Goal: Task Accomplishment & Management: Manage account settings

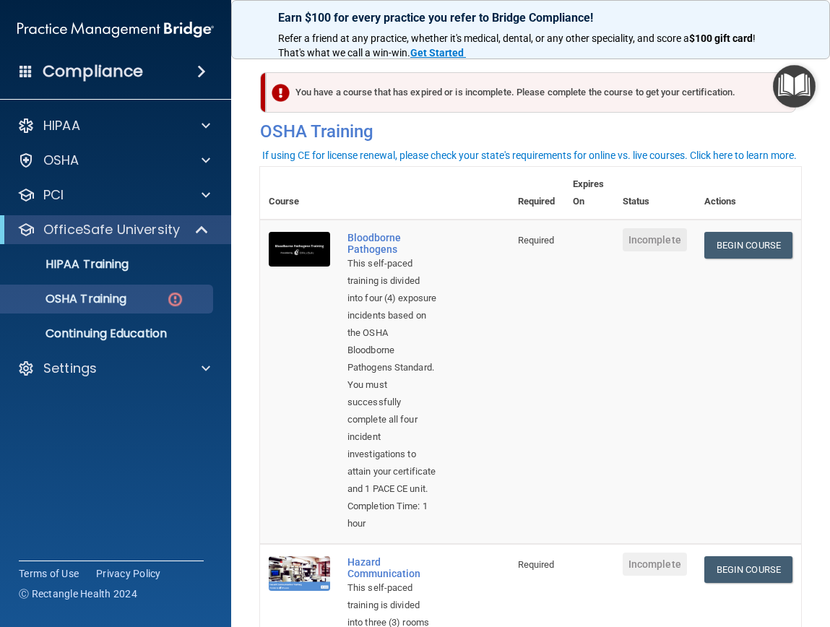
click at [124, 26] on img at bounding box center [115, 29] width 196 height 29
click at [128, 32] on img at bounding box center [115, 29] width 196 height 29
click at [136, 61] on h4 "Compliance" at bounding box center [93, 71] width 100 height 20
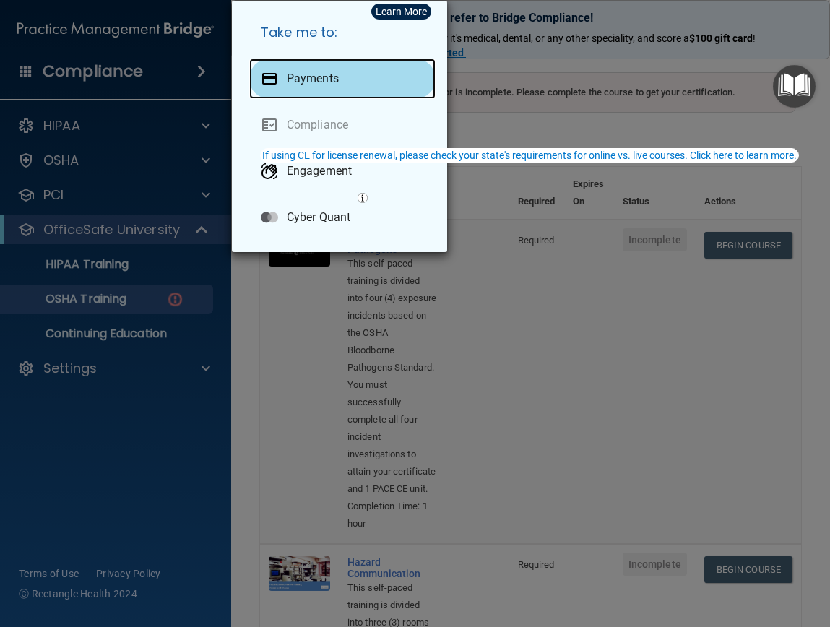
click at [295, 72] on p "Payments" at bounding box center [313, 78] width 52 height 14
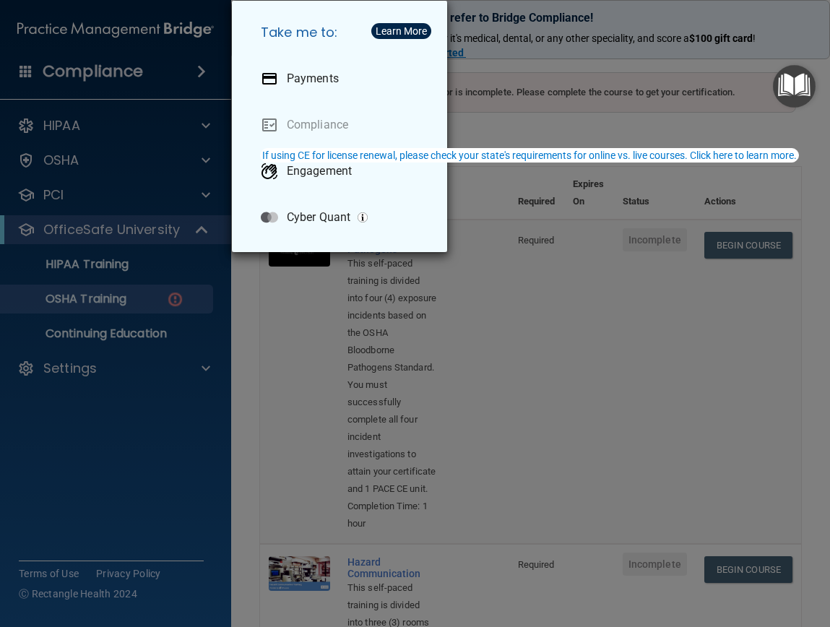
click at [74, 372] on div "Take me to: Payments Compliance Engagement Cyber Quant" at bounding box center [415, 313] width 830 height 627
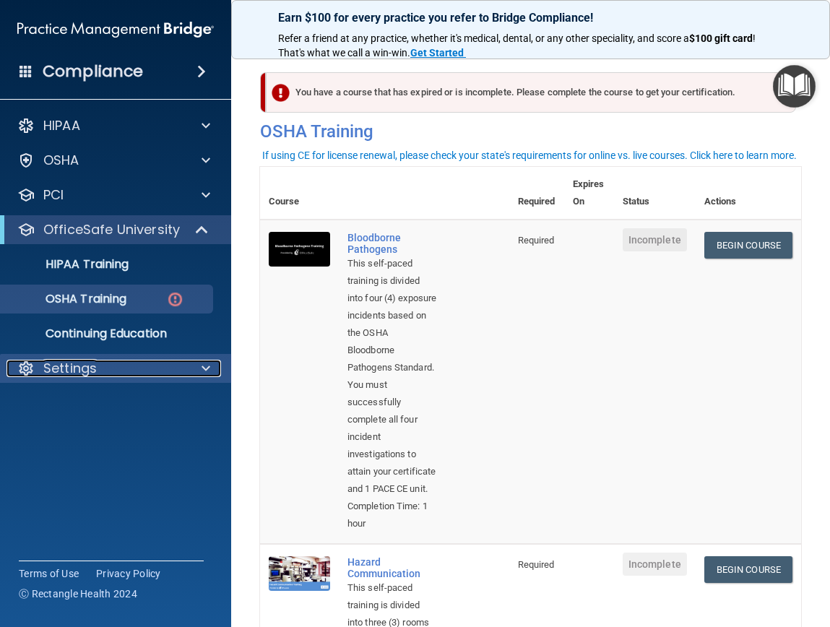
click at [188, 370] on div at bounding box center [204, 368] width 36 height 17
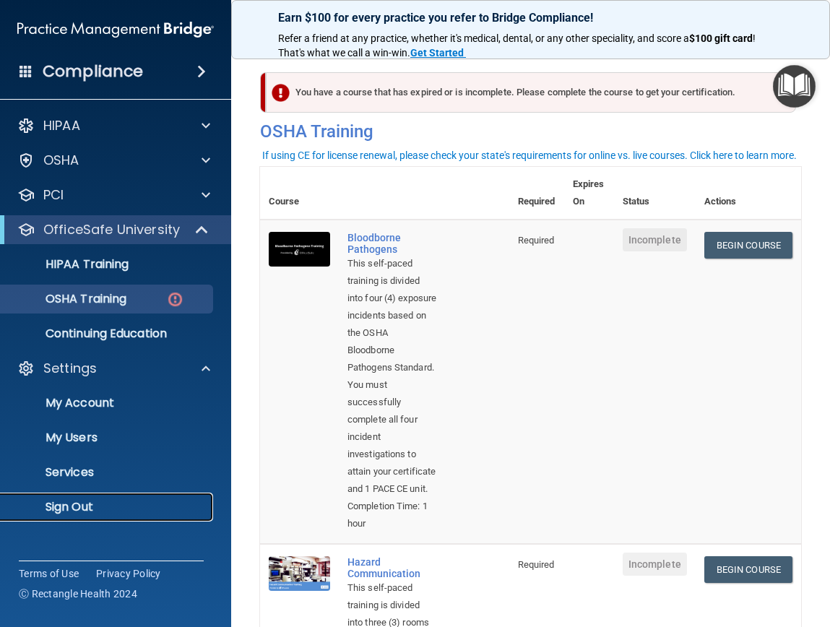
click at [80, 509] on p "Sign Out" at bounding box center [107, 507] width 197 height 14
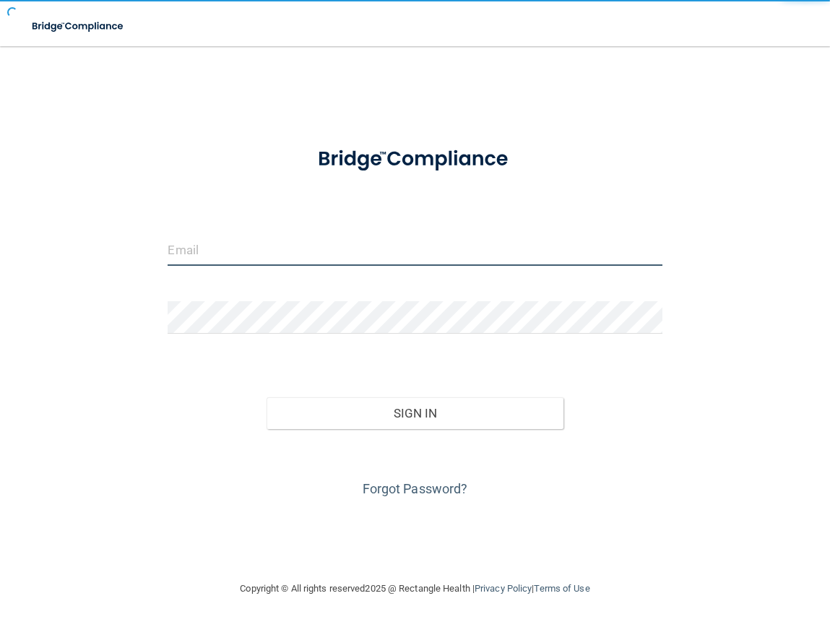
type input "[EMAIL_ADDRESS][DOMAIN_NAME]"
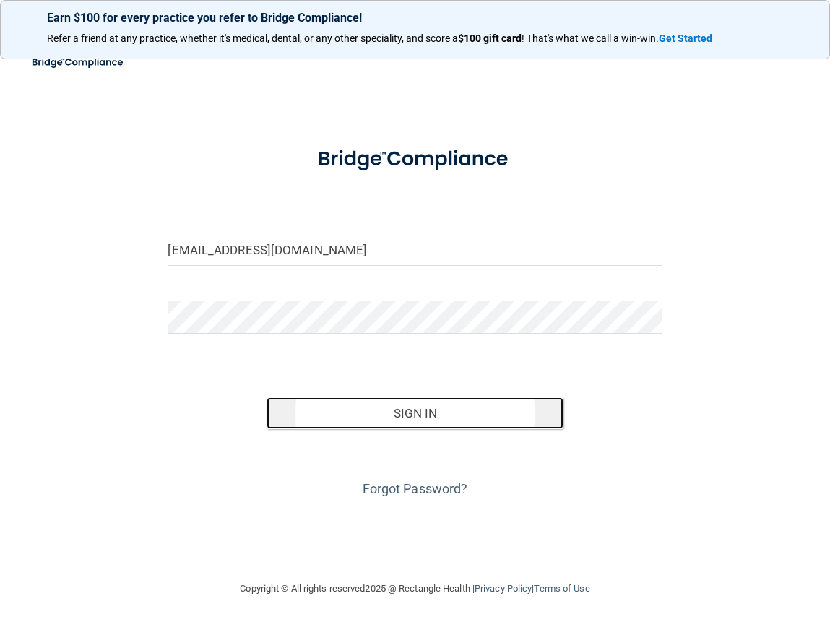
click at [461, 429] on button "Sign In" at bounding box center [414, 413] width 297 height 32
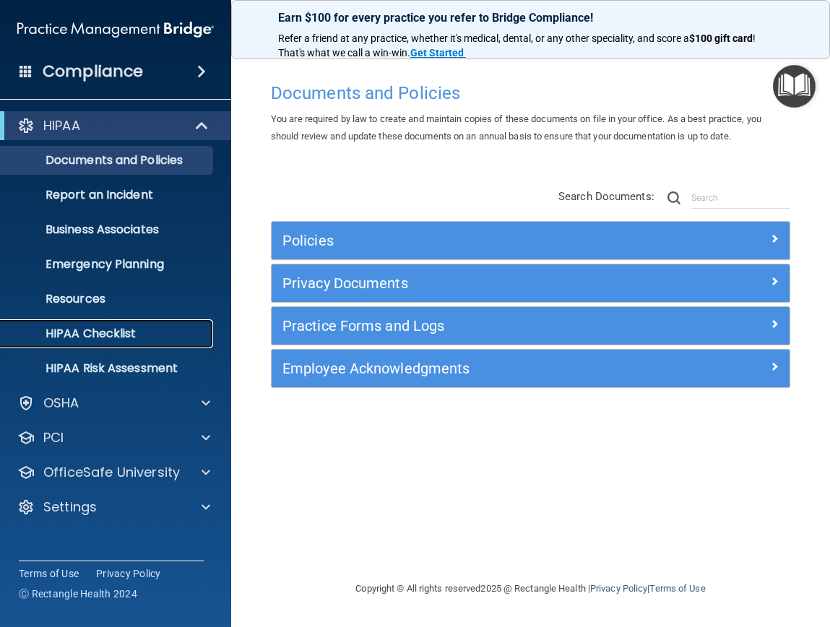
click at [102, 328] on p "HIPAA Checklist" at bounding box center [107, 333] width 197 height 14
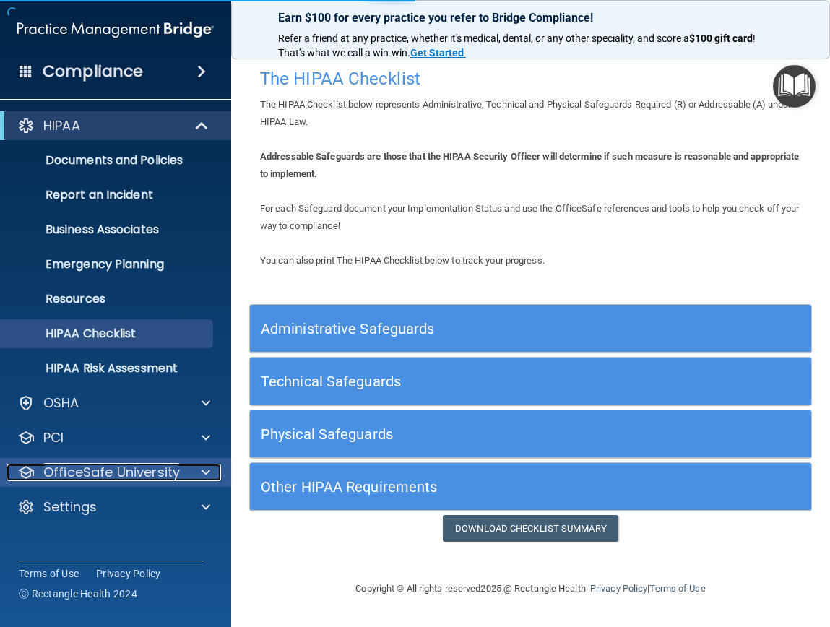
click at [191, 474] on div at bounding box center [204, 472] width 36 height 17
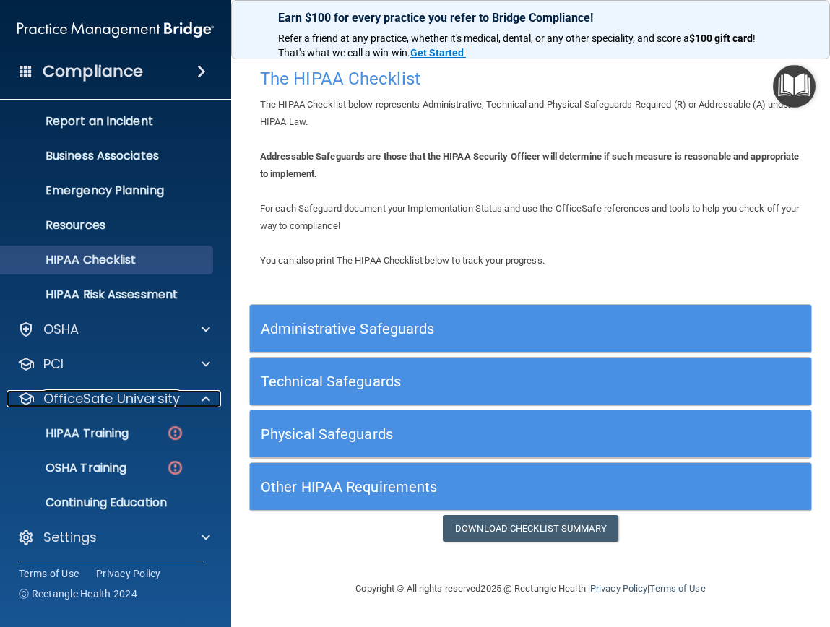
scroll to position [77, 0]
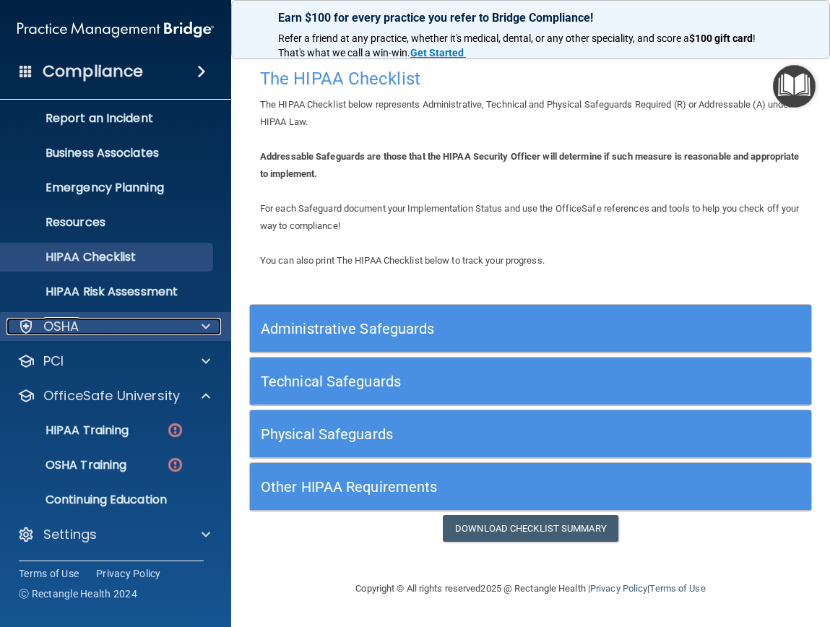
click at [180, 331] on div "OSHA" at bounding box center [95, 326] width 179 height 17
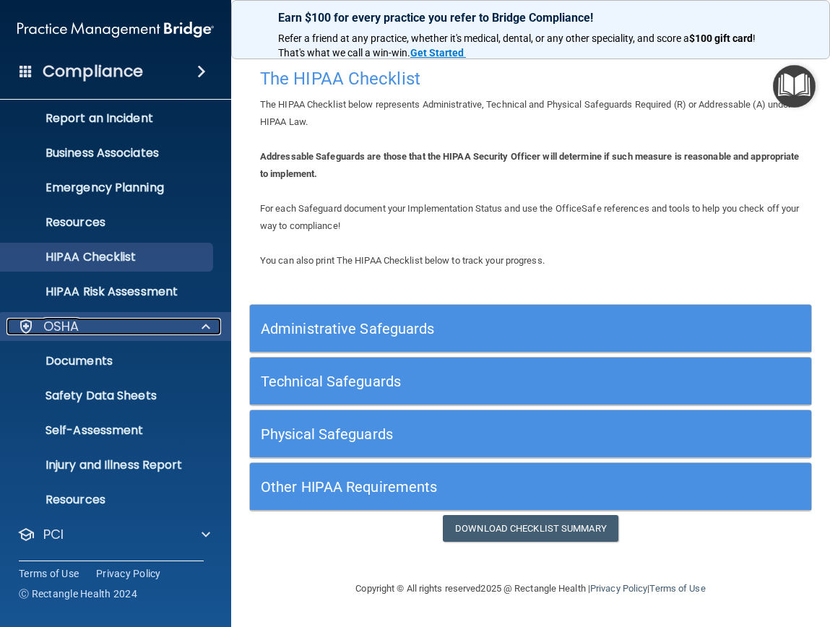
click at [180, 331] on div "OSHA" at bounding box center [95, 326] width 179 height 17
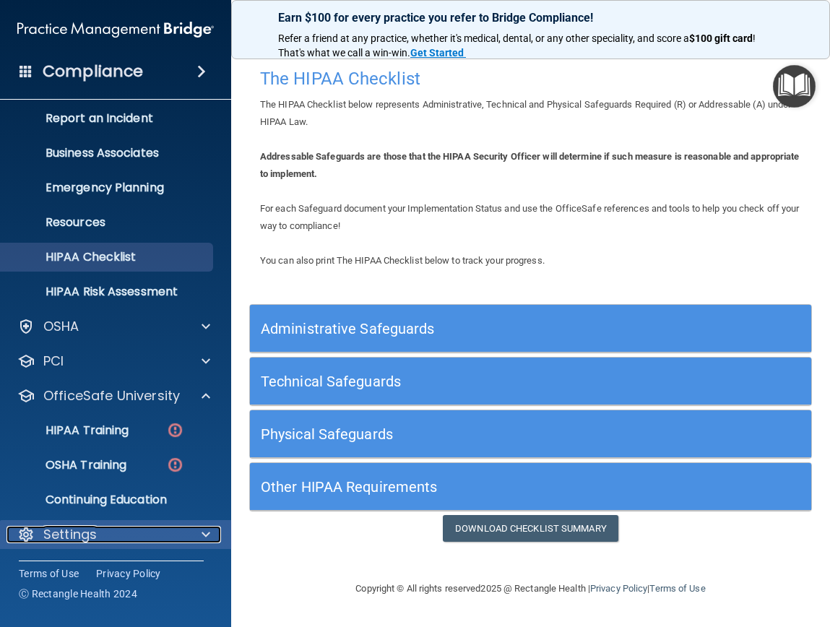
click at [199, 542] on div at bounding box center [204, 534] width 36 height 17
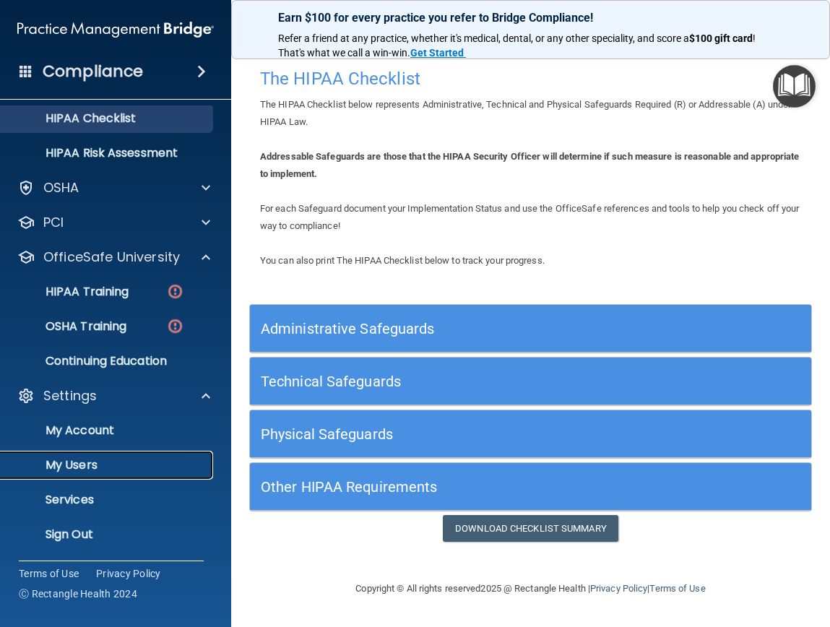
click at [69, 471] on p "My Users" at bounding box center [107, 465] width 197 height 14
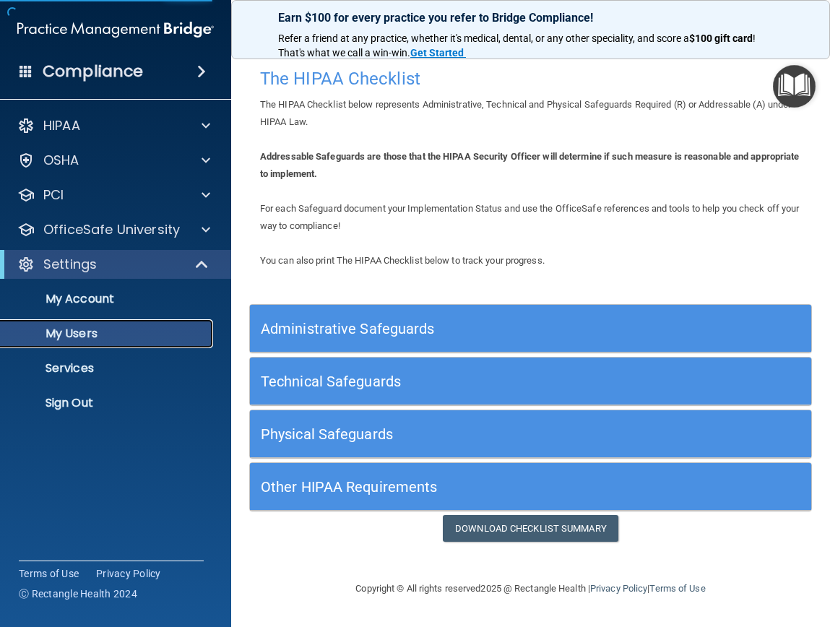
select select "20"
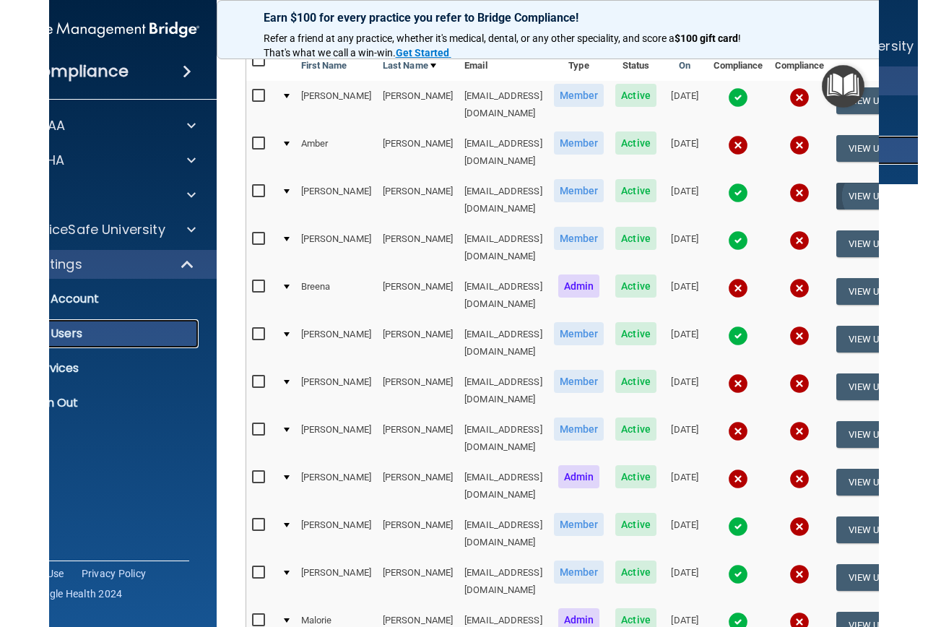
scroll to position [144, 0]
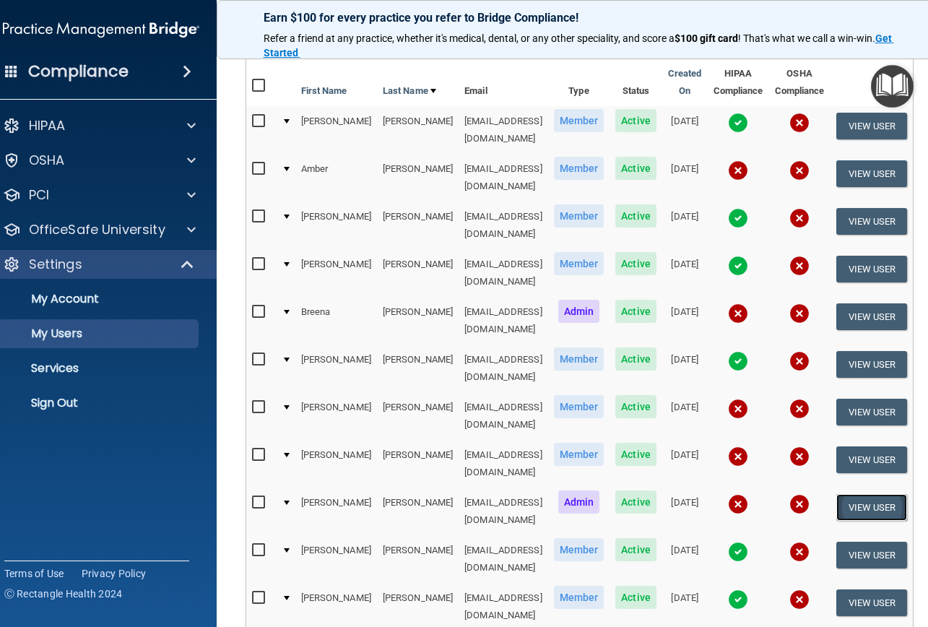
click at [829, 494] on button "View User" at bounding box center [871, 507] width 71 height 27
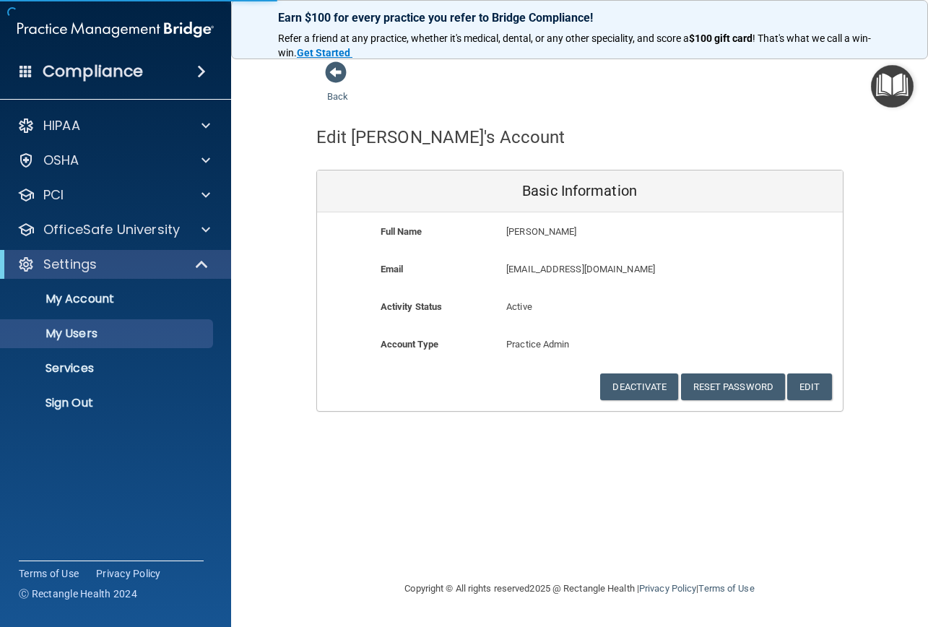
select select "20"
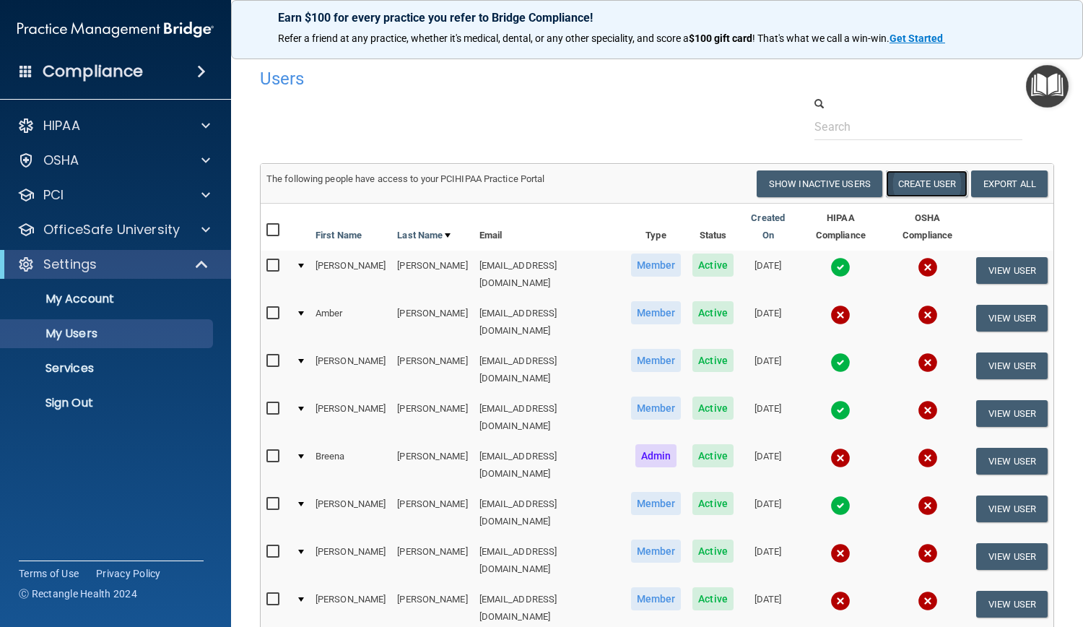
click at [829, 191] on button "Create User" at bounding box center [927, 183] width 82 height 27
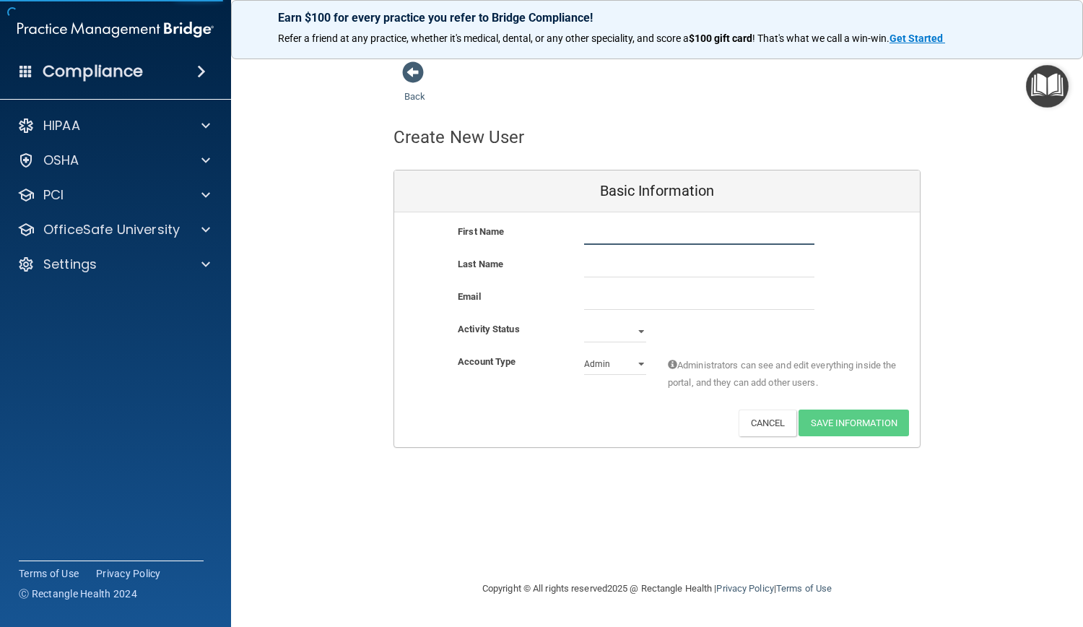
click at [636, 239] on input "text" at bounding box center [699, 234] width 230 height 22
type input "Gabriella"
click at [636, 255] on div "First Name [PERSON_NAME]" at bounding box center [657, 239] width 526 height 32
click at [633, 270] on input "text" at bounding box center [699, 267] width 230 height 22
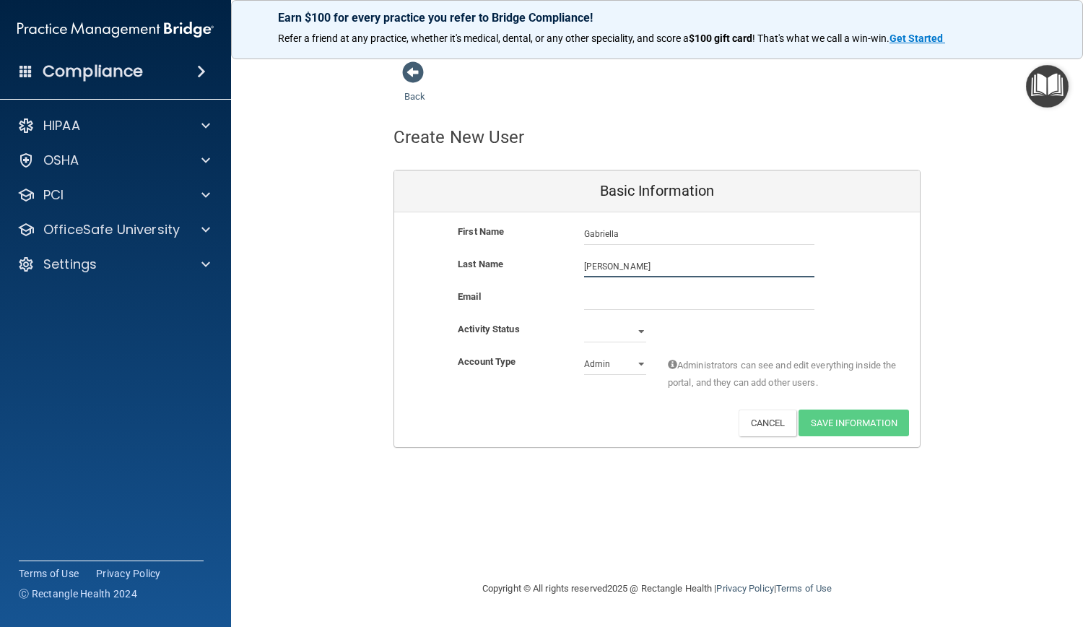
type input "[PERSON_NAME]"
click at [638, 293] on input "email" at bounding box center [699, 299] width 230 height 22
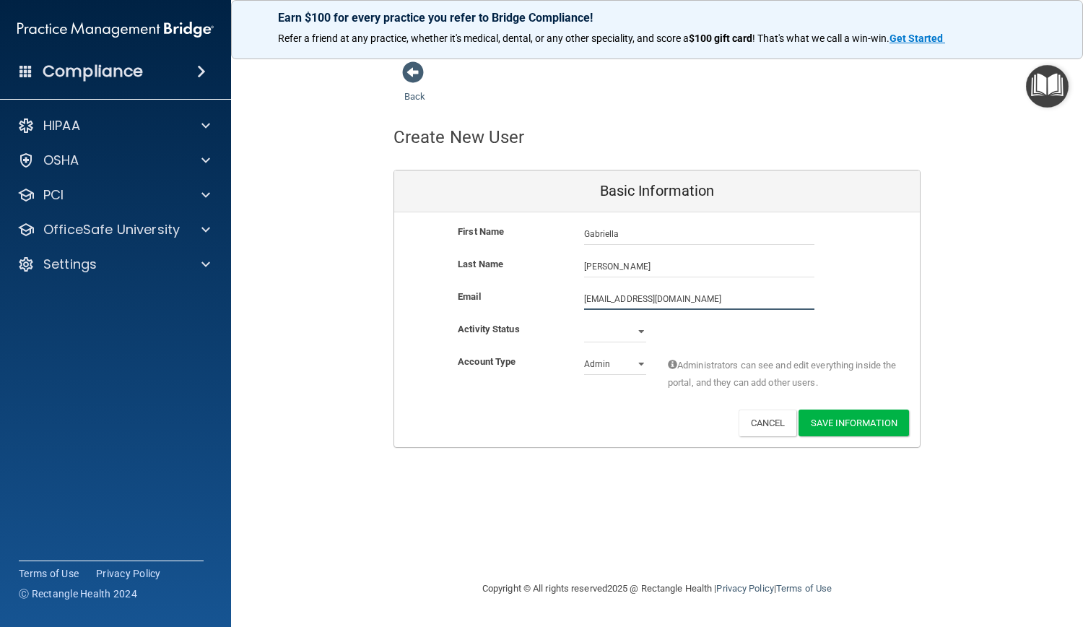
type input "[EMAIL_ADDRESS][DOMAIN_NAME]"
click at [635, 329] on select "Active Inactive" at bounding box center [615, 332] width 62 height 22
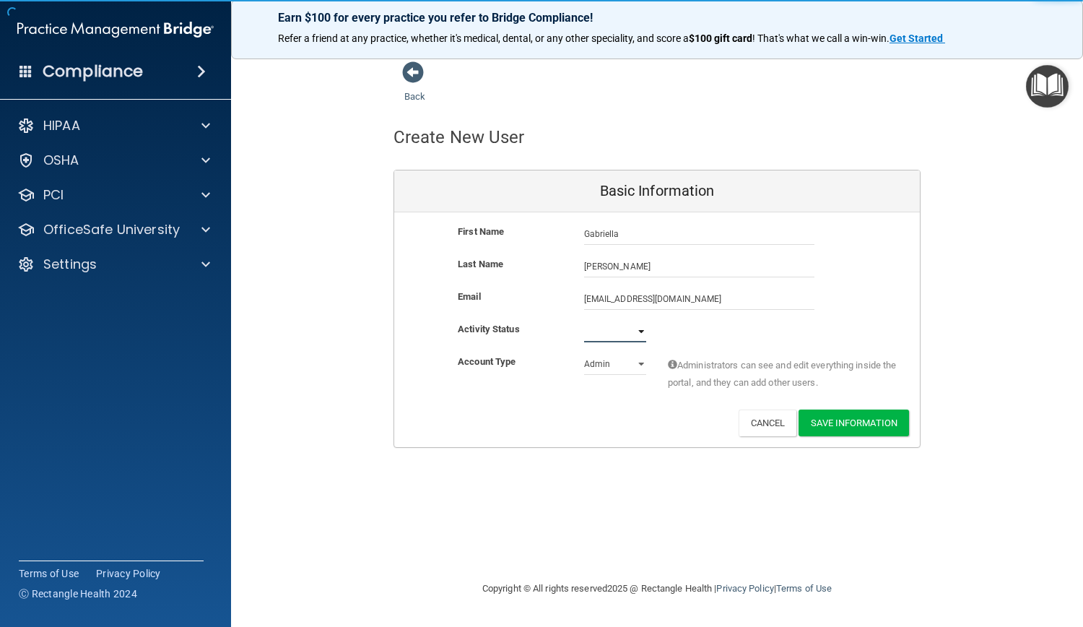
select select "active"
click at [584, 321] on select "Active Inactive" at bounding box center [615, 332] width 62 height 22
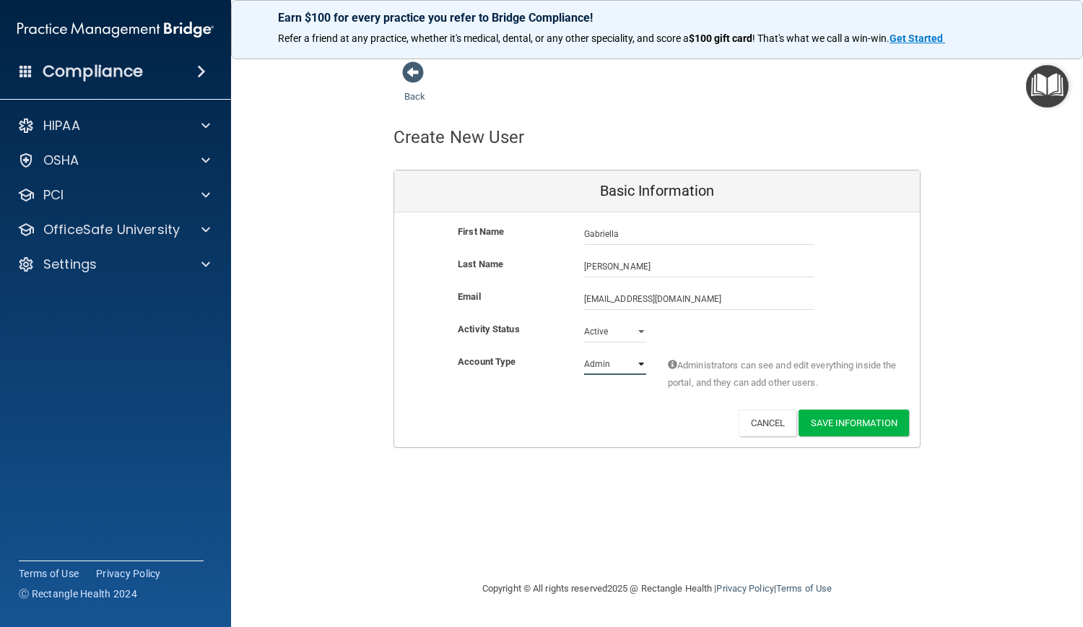
click at [622, 367] on select "Admin Member" at bounding box center [615, 364] width 62 height 22
select select "practice_member"
click at [584, 353] on select "Admin Member" at bounding box center [615, 364] width 62 height 22
click at [829, 432] on button "Save Information" at bounding box center [854, 422] width 110 height 27
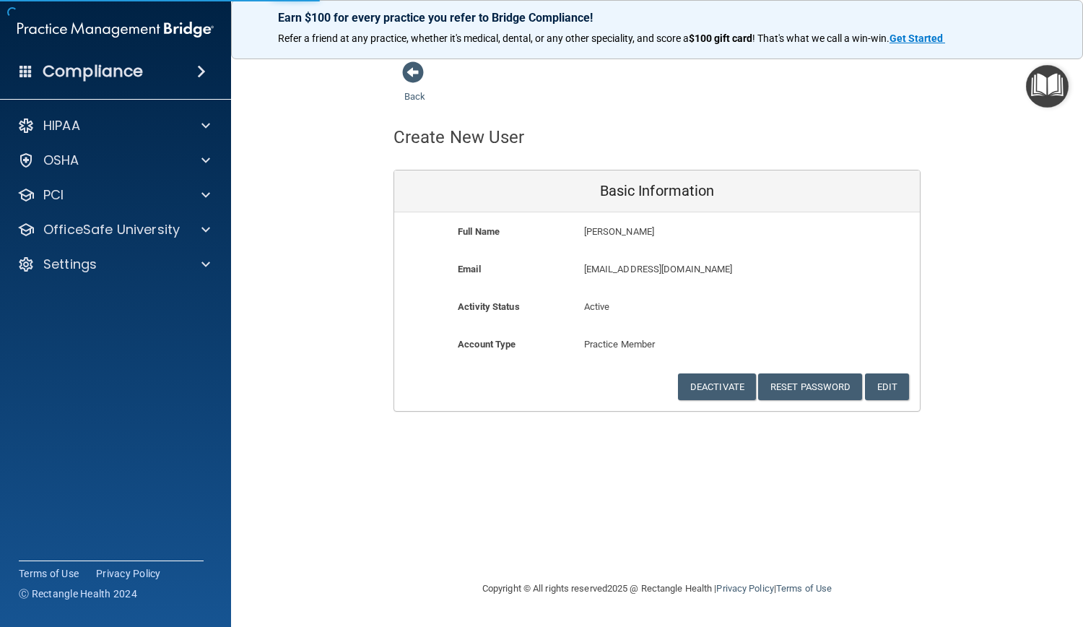
click at [829, 518] on div "Back Create New User Basic Information Full Name [PERSON_NAME] Last Name [PERSO…" at bounding box center [657, 313] width 794 height 505
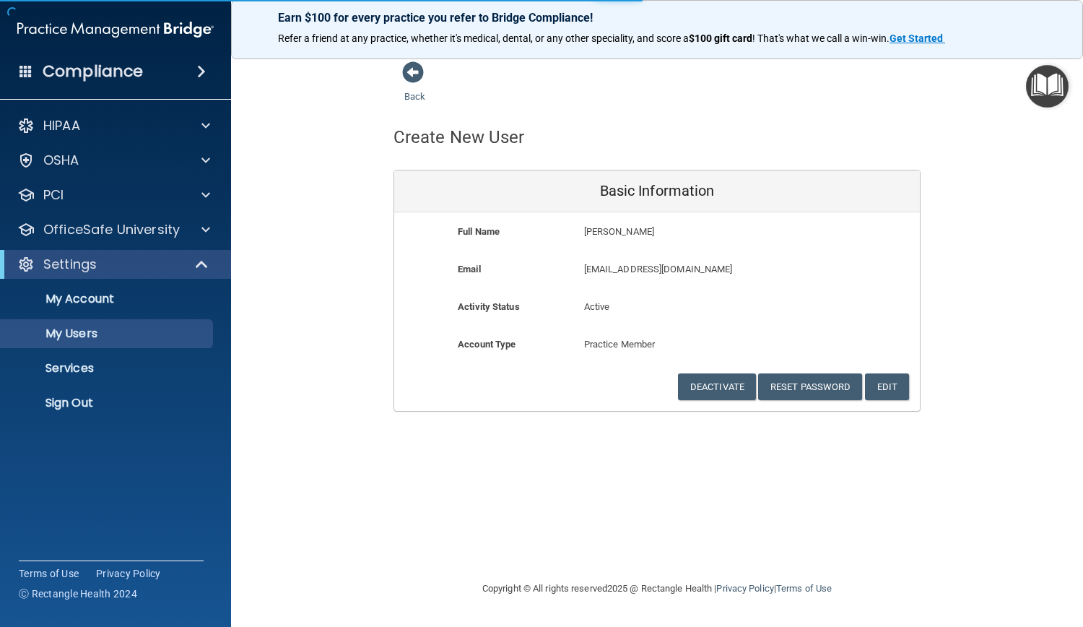
select select "20"
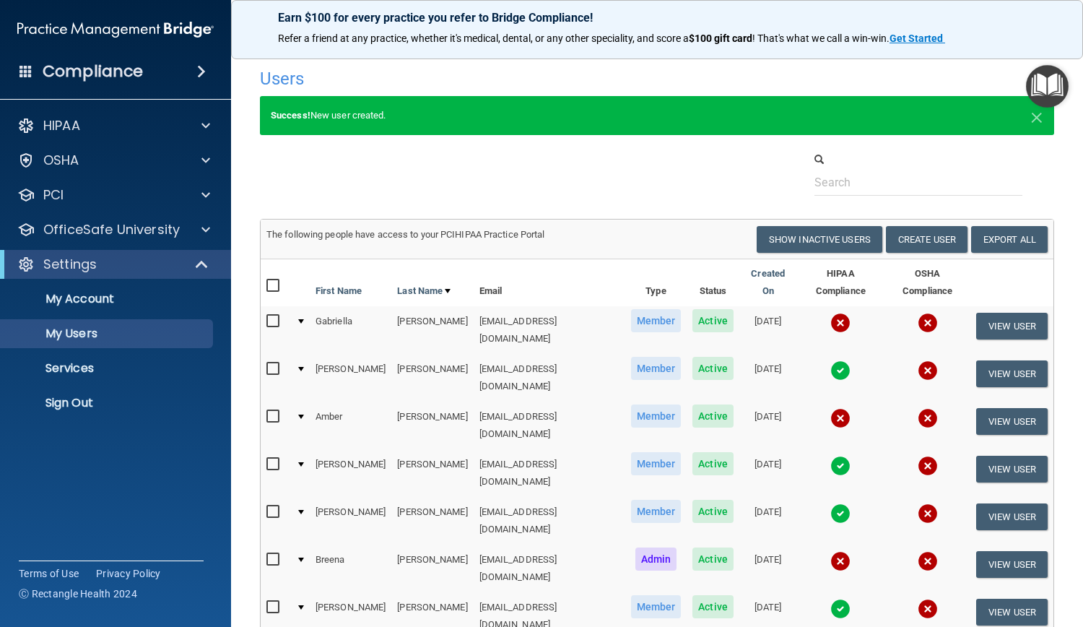
click at [438, 152] on div at bounding box center [657, 174] width 816 height 44
click at [188, 235] on div at bounding box center [204, 229] width 36 height 17
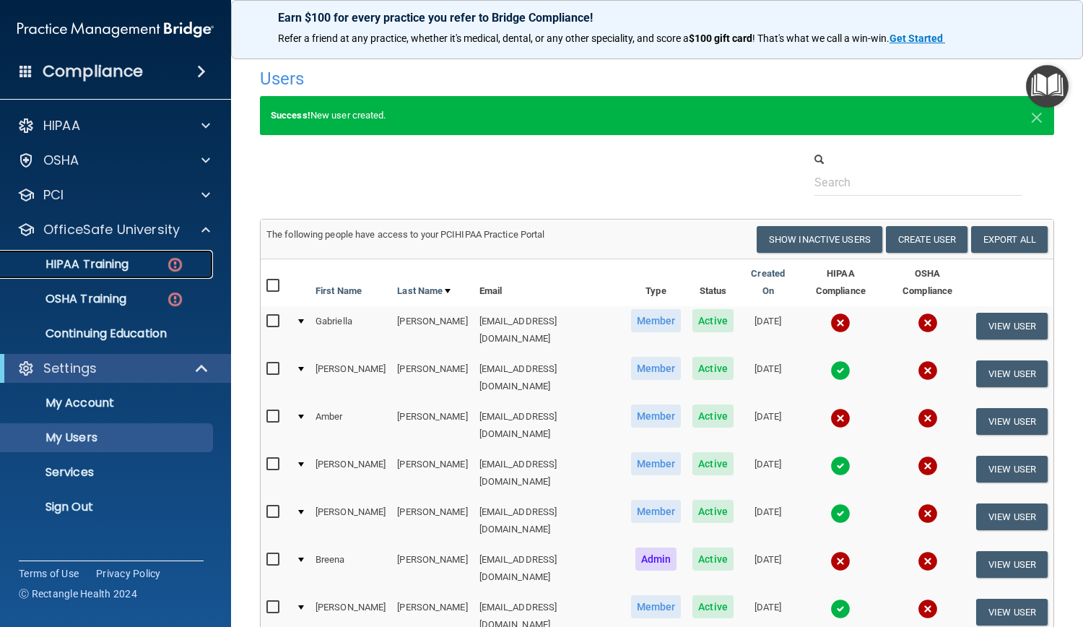
click at [84, 267] on p "HIPAA Training" at bounding box center [68, 264] width 119 height 14
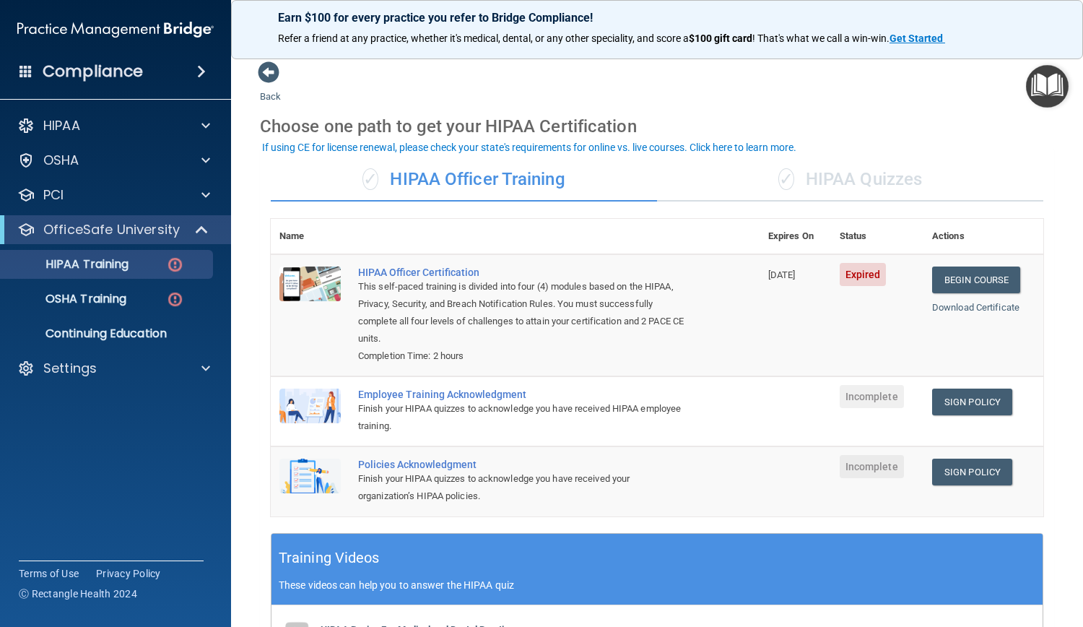
click at [829, 167] on div "✓ HIPAA Quizzes" at bounding box center [850, 179] width 386 height 43
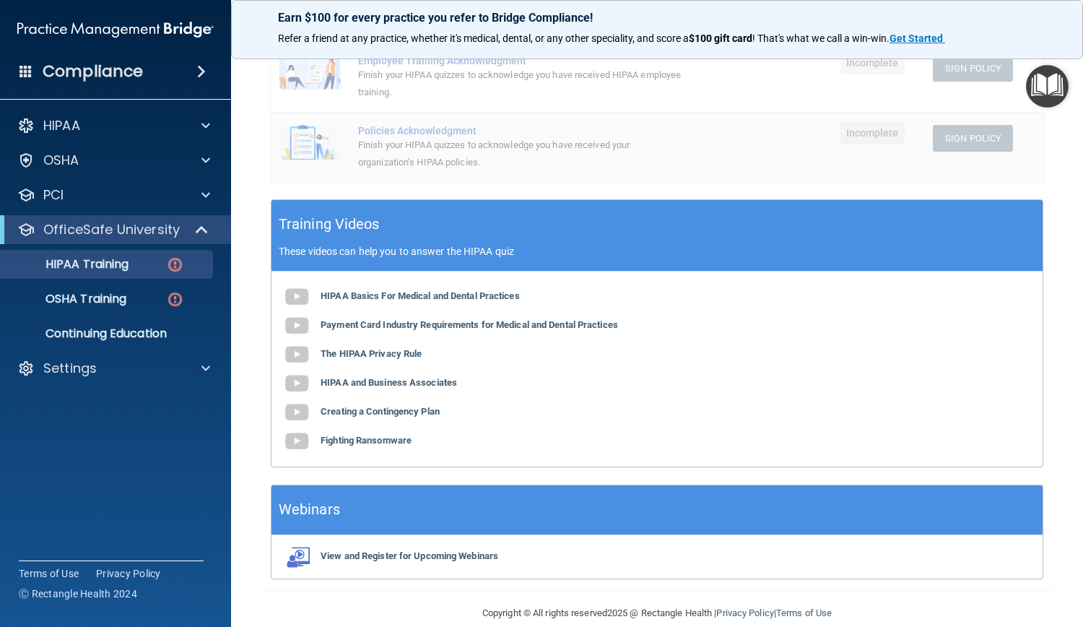
scroll to position [425, 0]
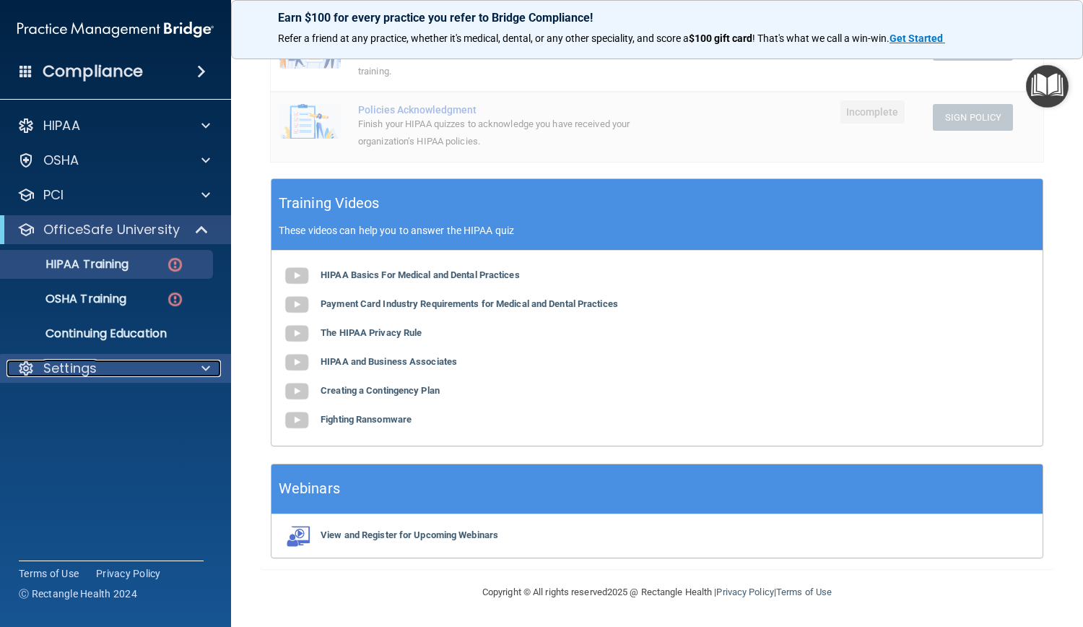
click at [103, 367] on div "Settings" at bounding box center [95, 368] width 179 height 17
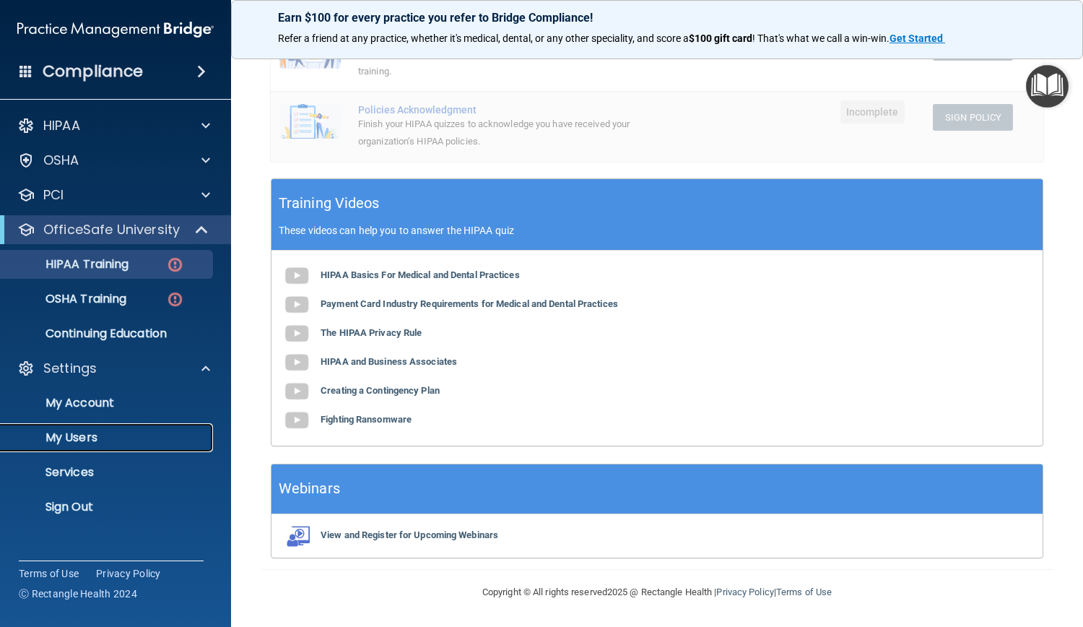
click at [72, 436] on p "My Users" at bounding box center [107, 437] width 197 height 14
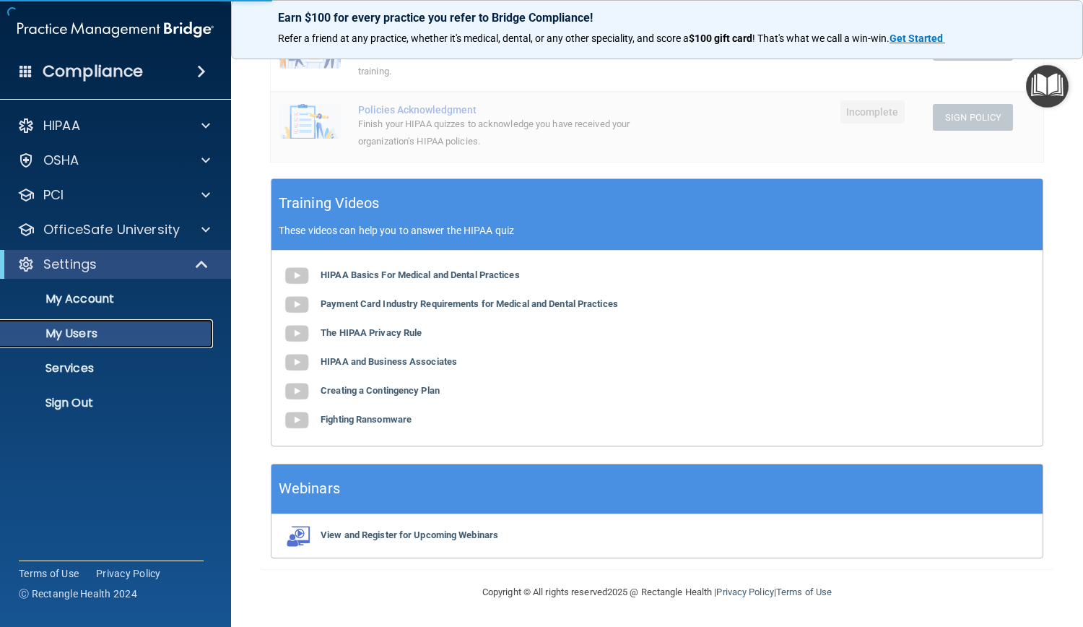
select select "20"
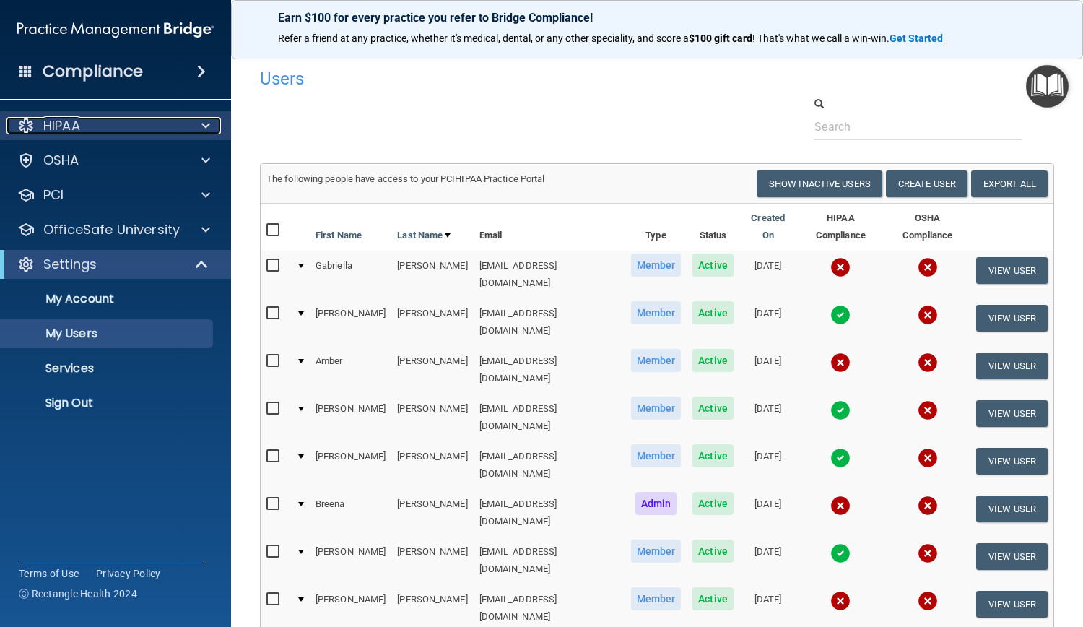
click at [162, 129] on div "HIPAA" at bounding box center [95, 125] width 179 height 17
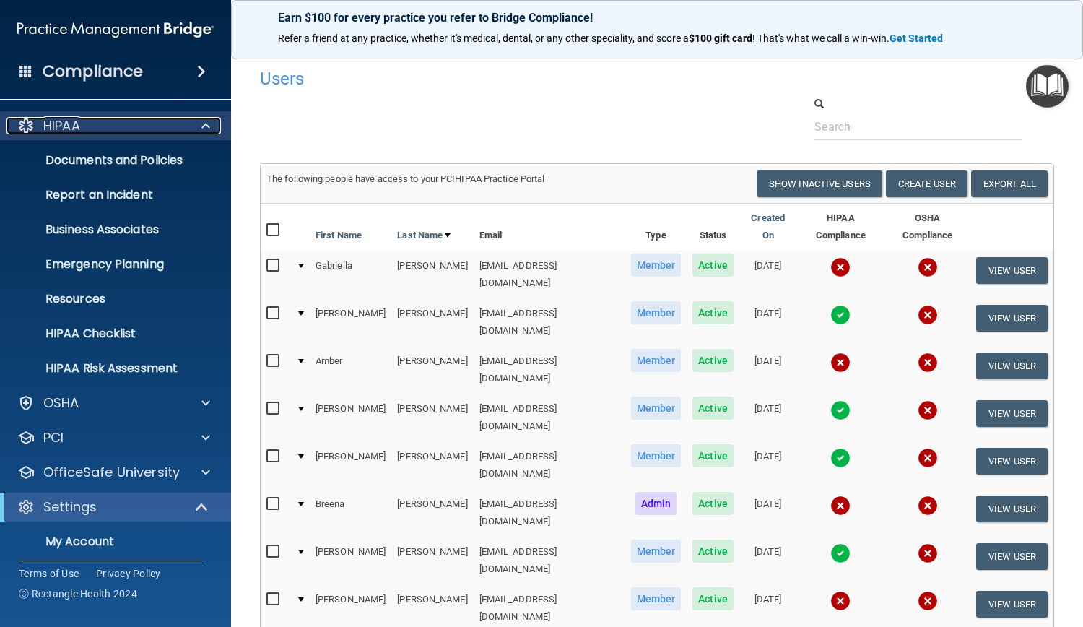
click at [149, 132] on div "HIPAA" at bounding box center [95, 125] width 179 height 17
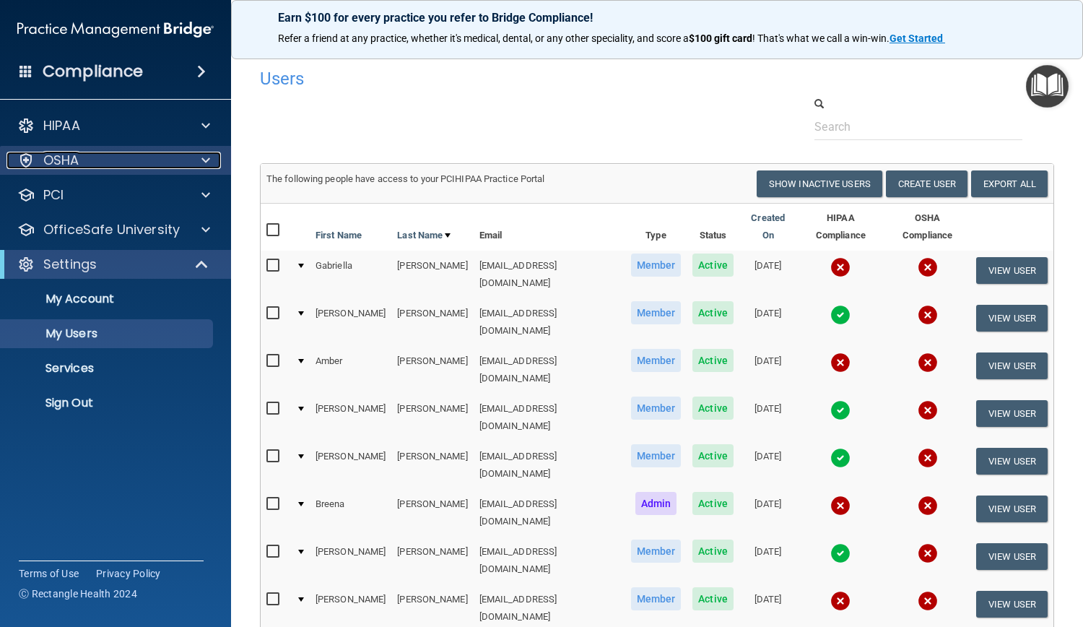
click at [182, 157] on div "OSHA" at bounding box center [95, 160] width 179 height 17
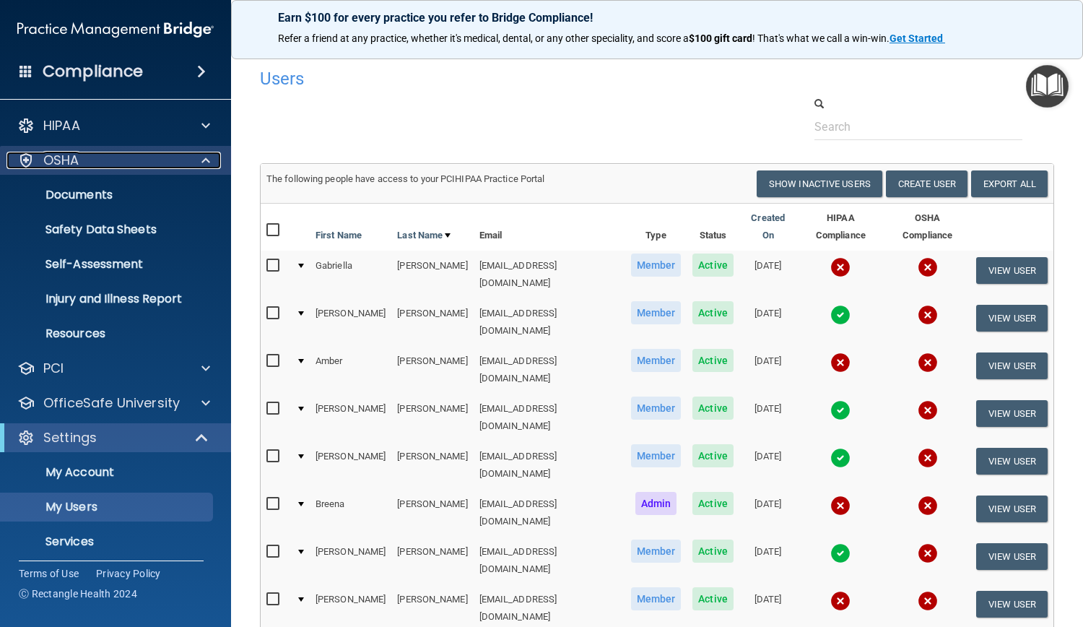
click at [183, 157] on div "OSHA" at bounding box center [95, 160] width 179 height 17
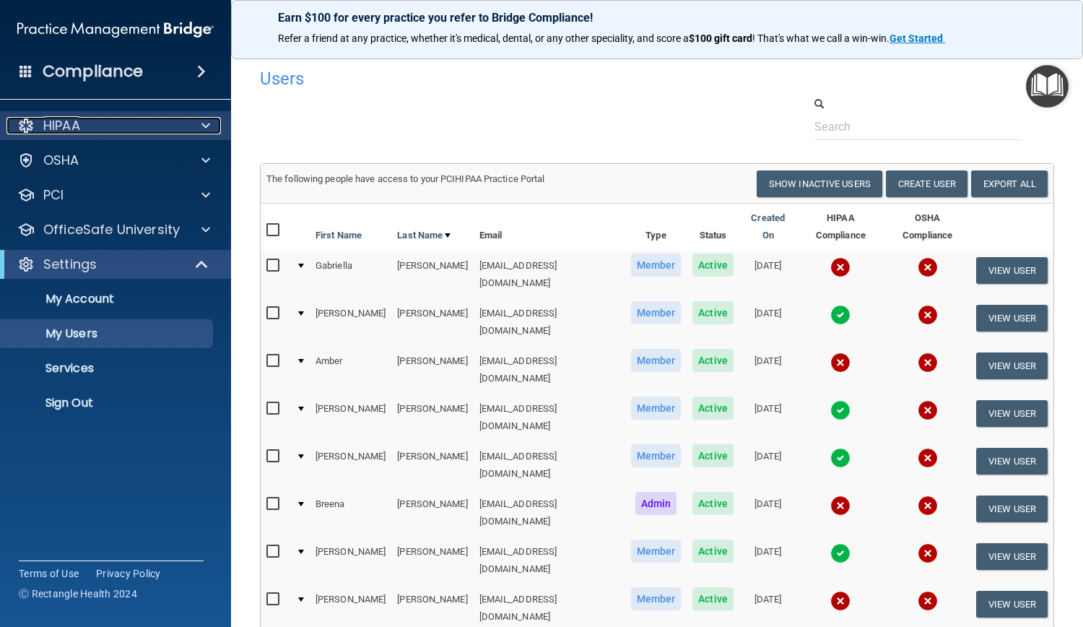
click at [208, 129] on span at bounding box center [205, 125] width 9 height 17
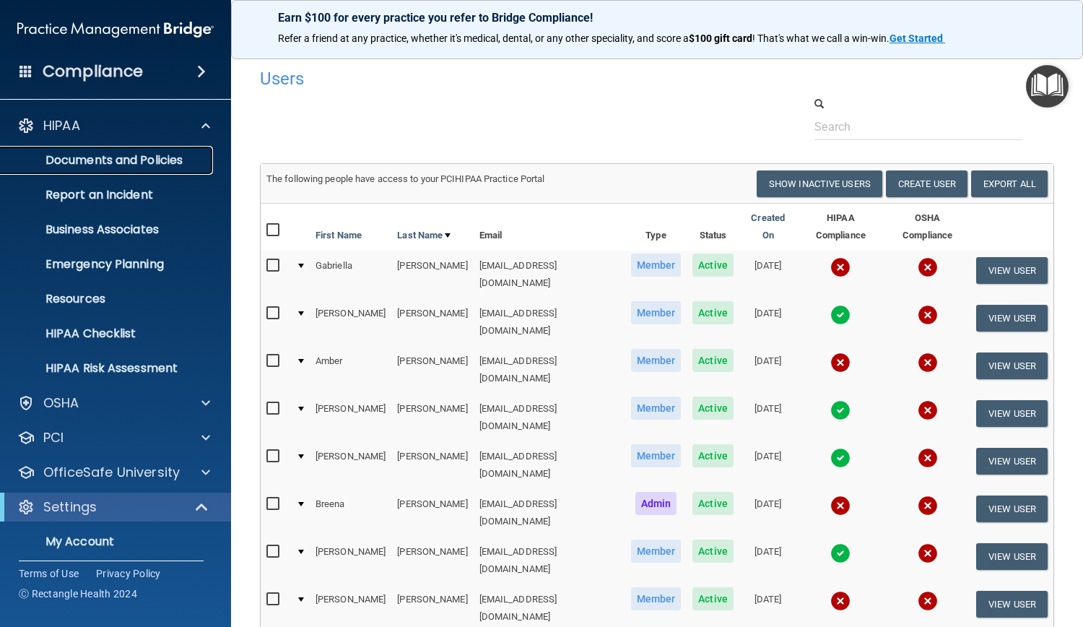
click at [180, 164] on p "Documents and Policies" at bounding box center [107, 160] width 197 height 14
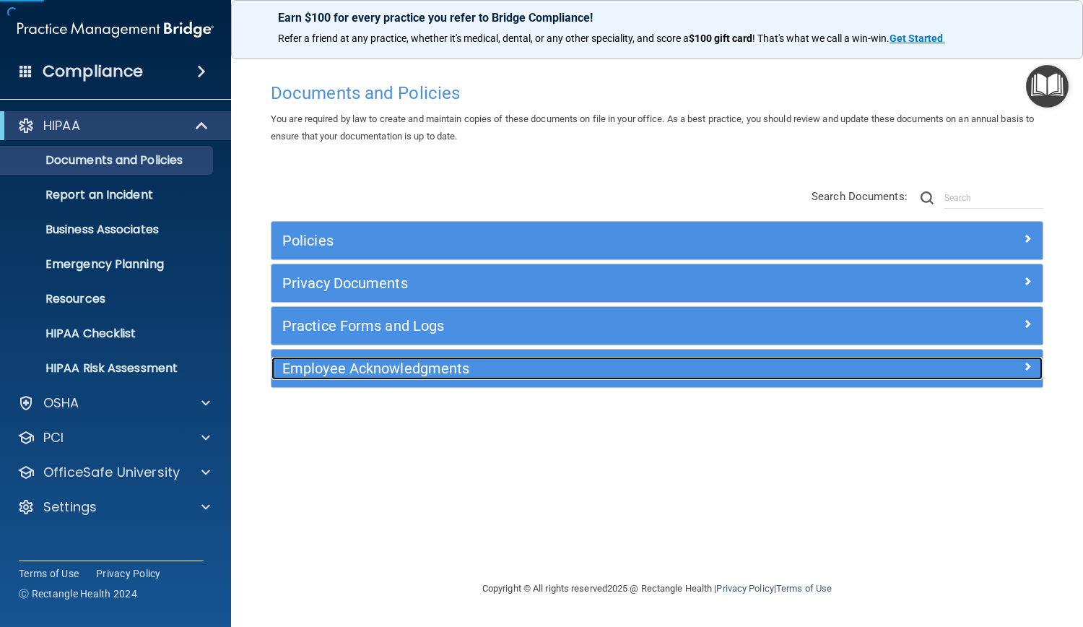
click at [370, 370] on h5 "Employee Acknowledgments" at bounding box center [560, 368] width 557 height 16
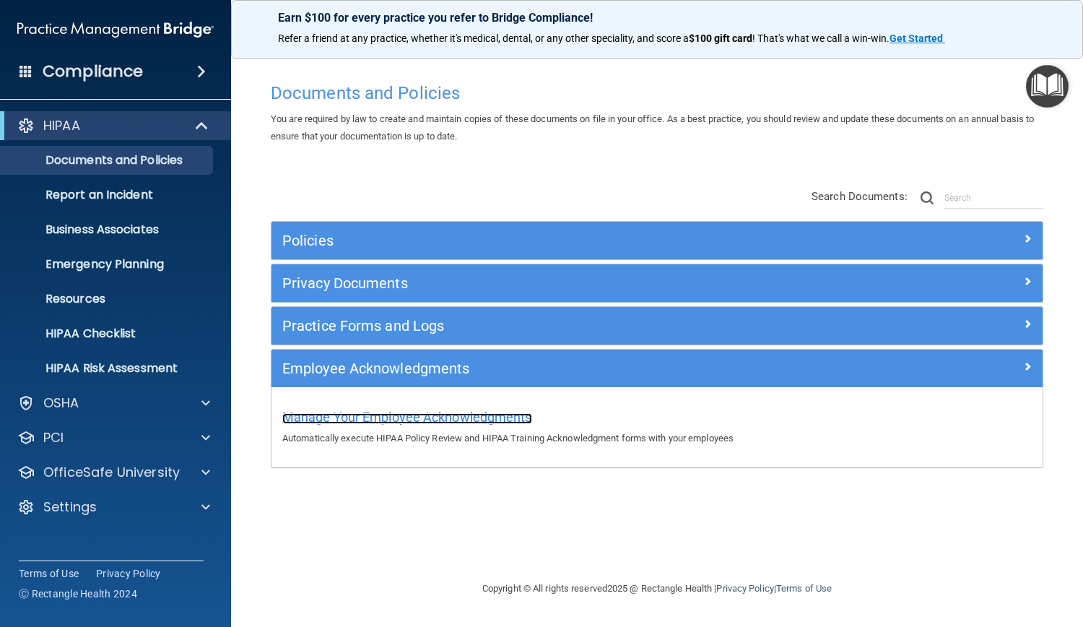
click at [466, 424] on span "Manage Your Employee Acknowledgments" at bounding box center [407, 416] width 250 height 15
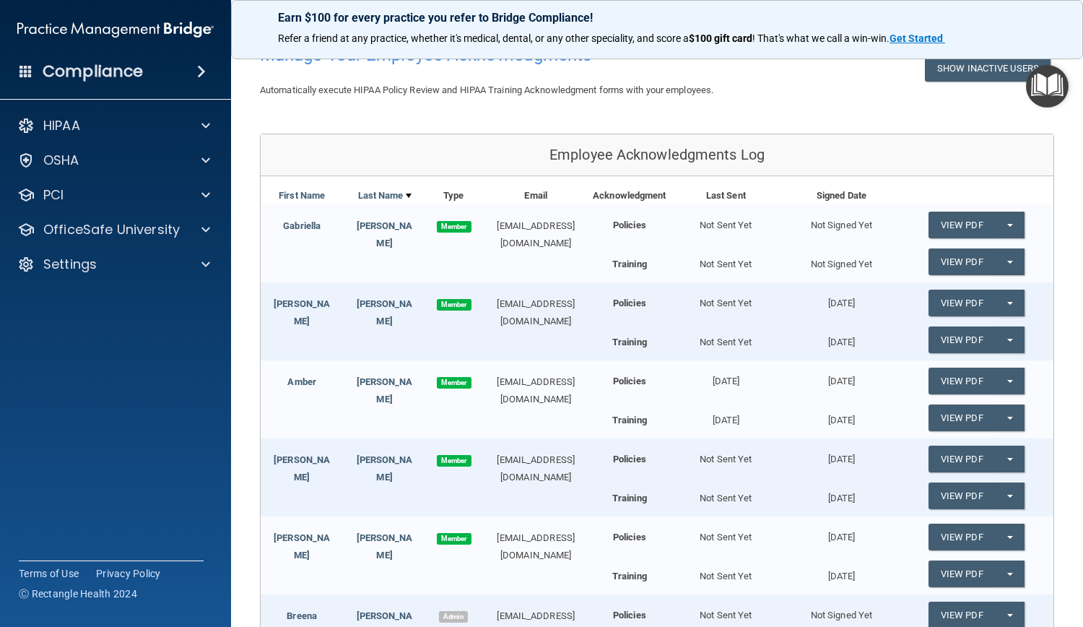
scroll to position [45, 0]
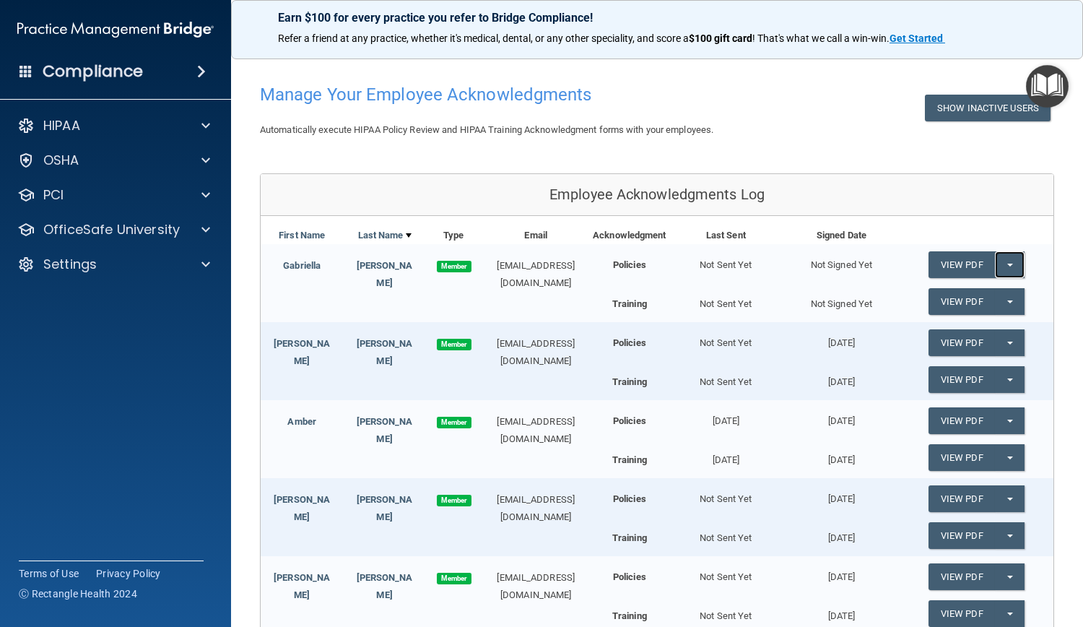
click at [829, 266] on button "Split button!" at bounding box center [1010, 264] width 30 height 27
click at [829, 298] on link "Send Acknowledgment" at bounding box center [990, 294] width 125 height 22
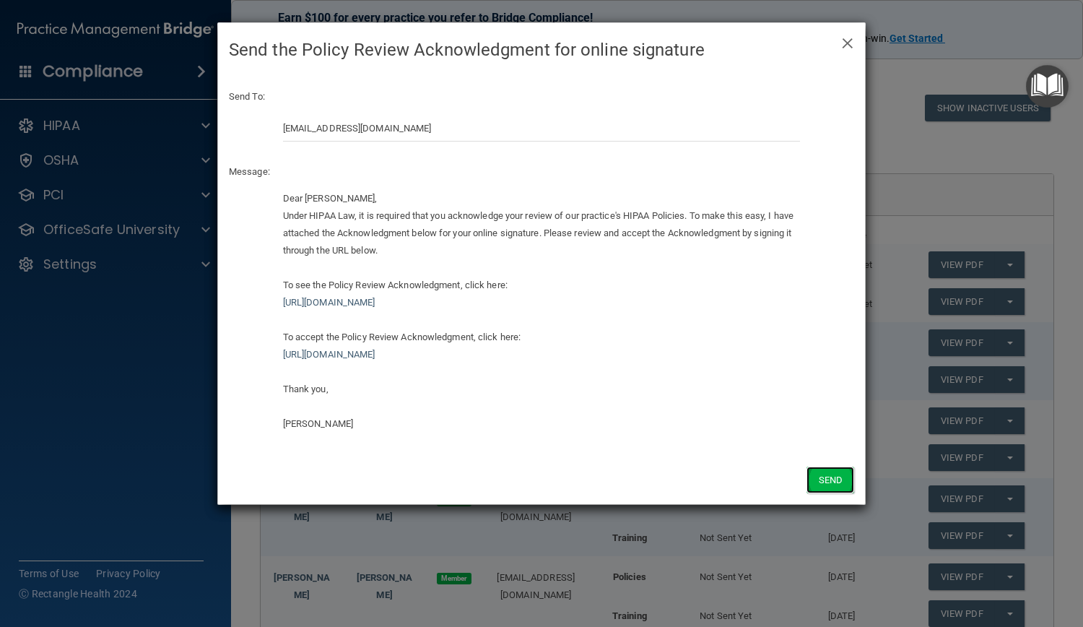
click at [829, 484] on button "Send" at bounding box center [830, 479] width 48 height 27
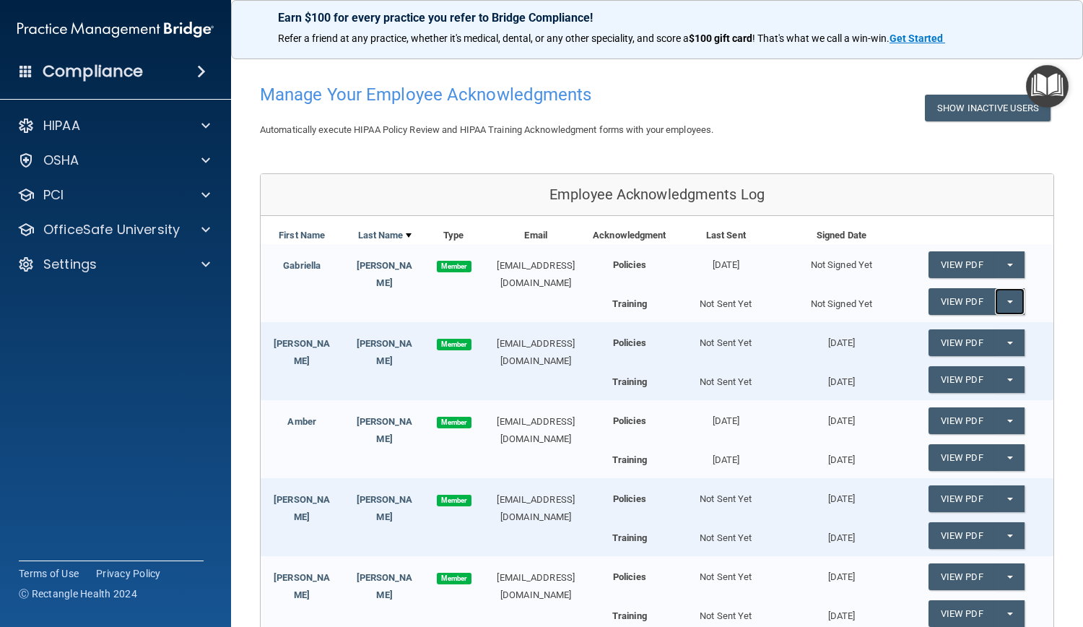
click at [829, 307] on button "Split button!" at bounding box center [1010, 301] width 30 height 27
click at [829, 339] on link "Send Acknowledgment PDF" at bounding box center [1000, 331] width 144 height 22
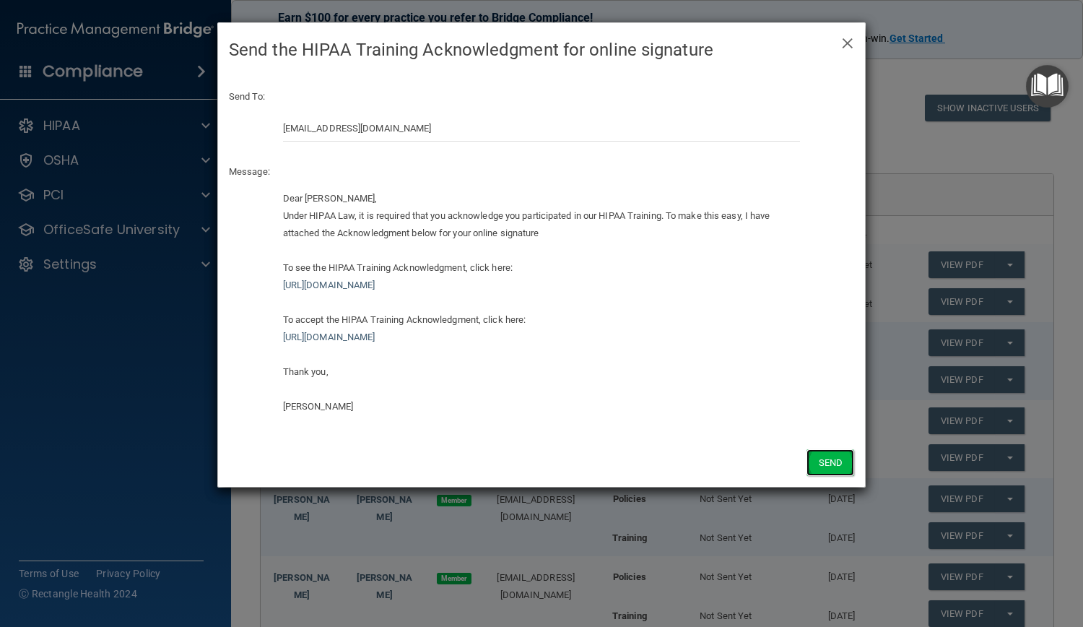
click at [829, 461] on button "Send" at bounding box center [830, 462] width 48 height 27
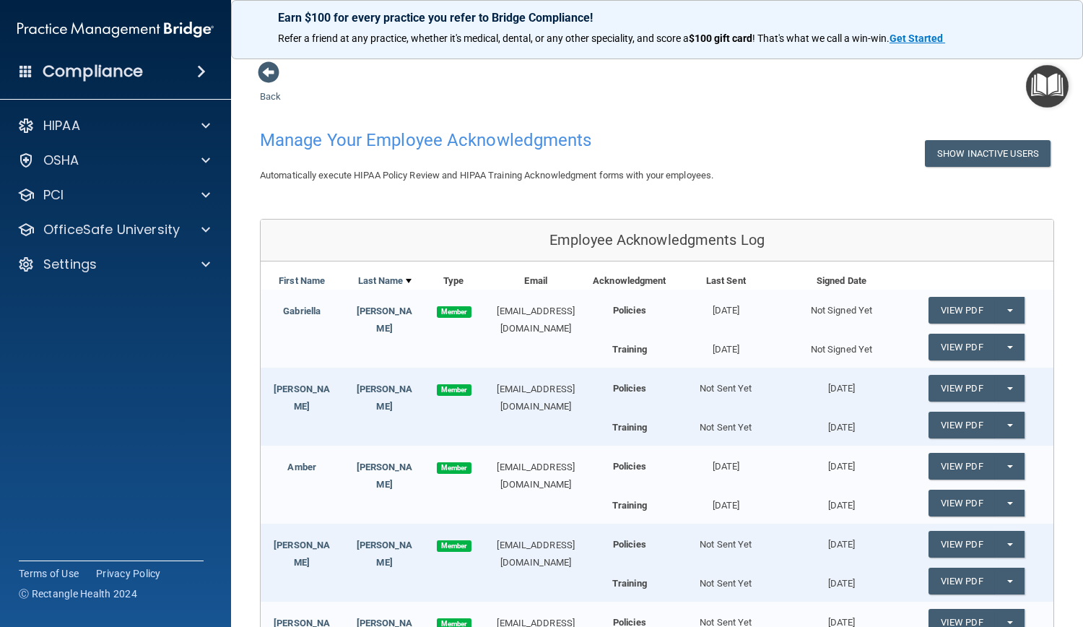
scroll to position [334, 0]
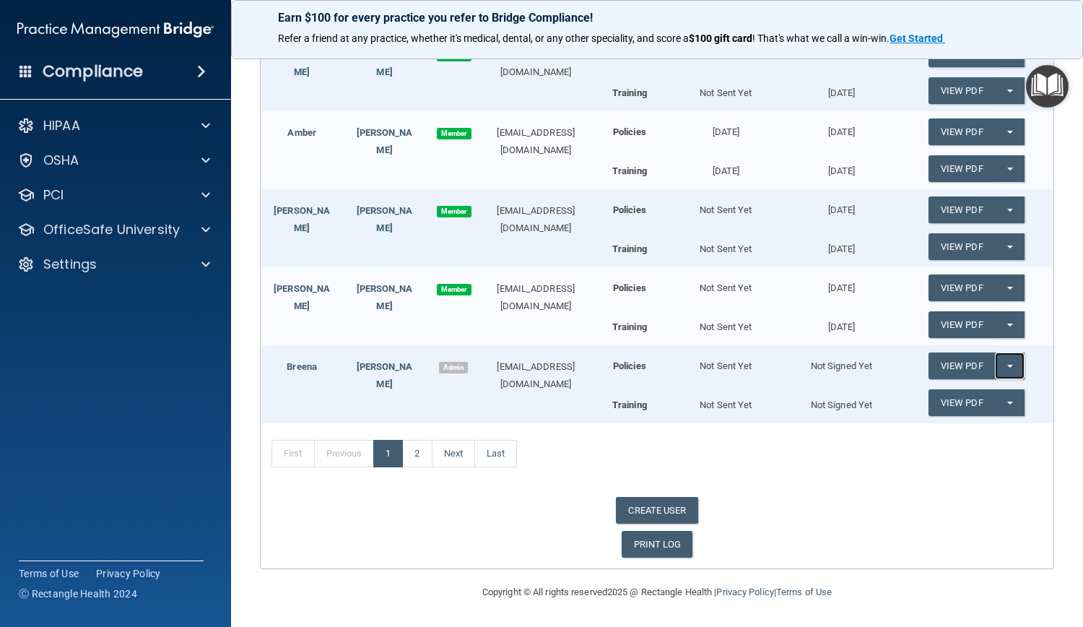
click at [829, 362] on button "Split button!" at bounding box center [1010, 365] width 30 height 27
click at [829, 394] on link "Send Acknowledgment" at bounding box center [990, 395] width 125 height 22
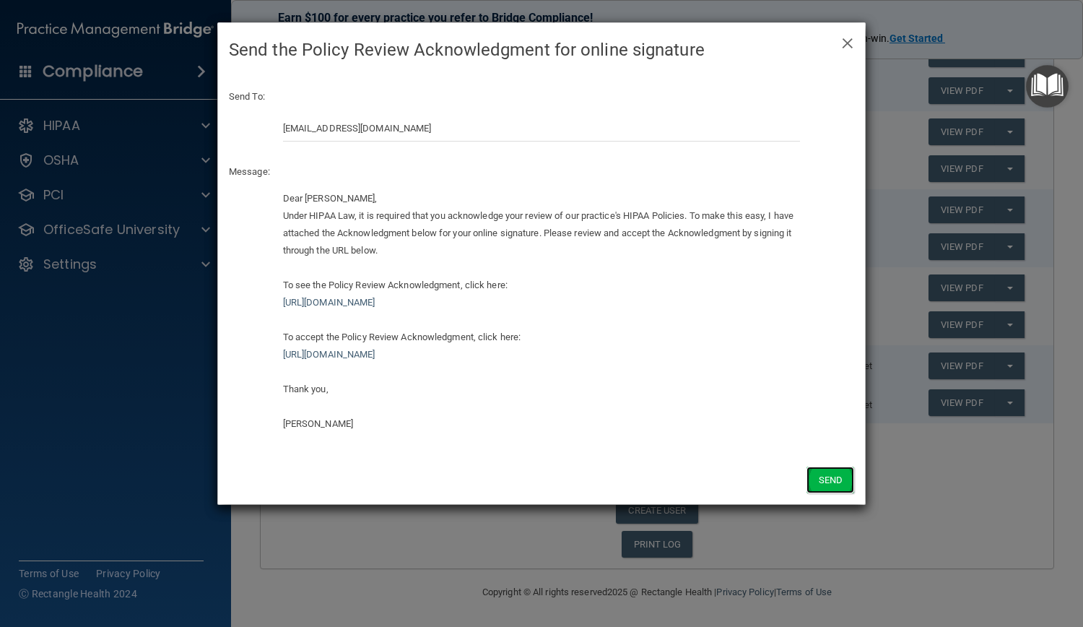
click at [829, 483] on button "Send" at bounding box center [830, 479] width 48 height 27
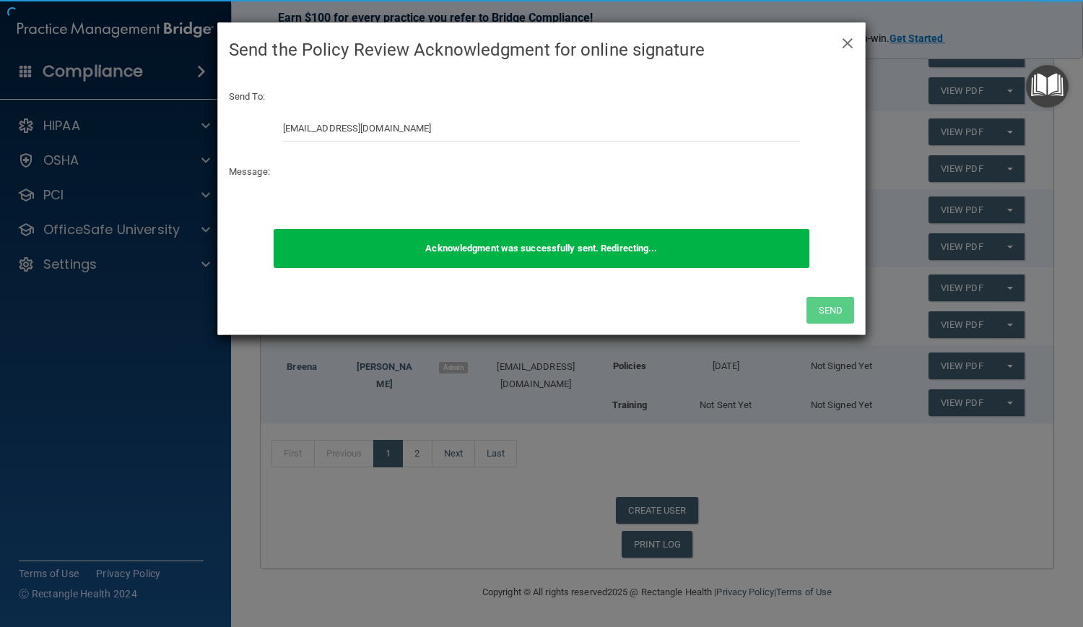
click at [829, 406] on div "× Close Send the Policy Review Acknowledgment for online signature Send To: [EM…" at bounding box center [541, 313] width 1083 height 627
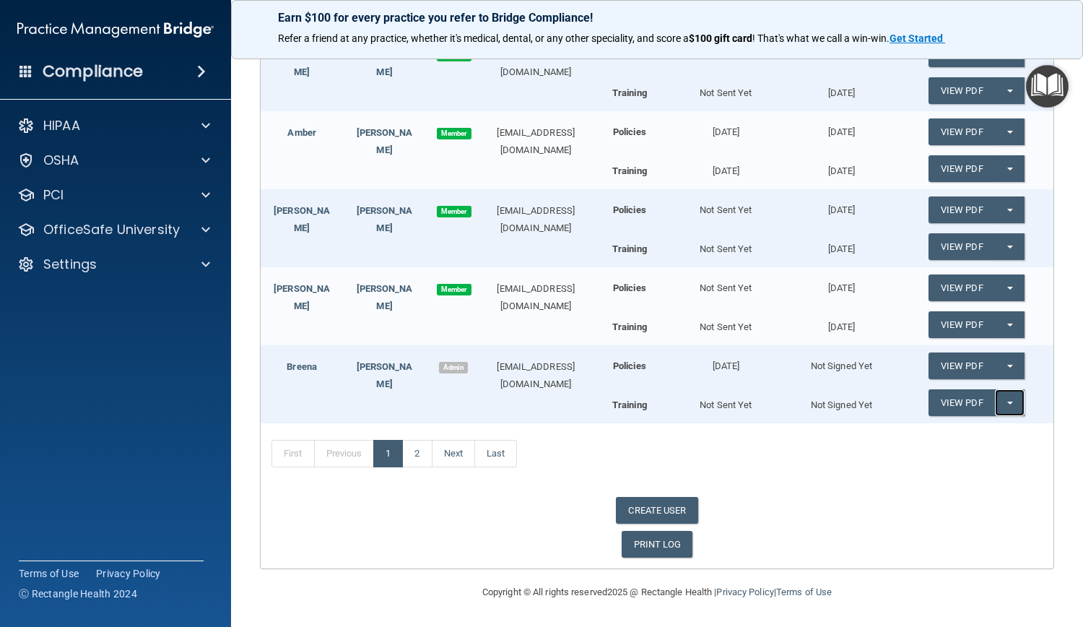
click at [829, 400] on button "Split button!" at bounding box center [1010, 402] width 30 height 27
click at [829, 425] on link "Send Acknowledgment PDF" at bounding box center [1000, 432] width 144 height 22
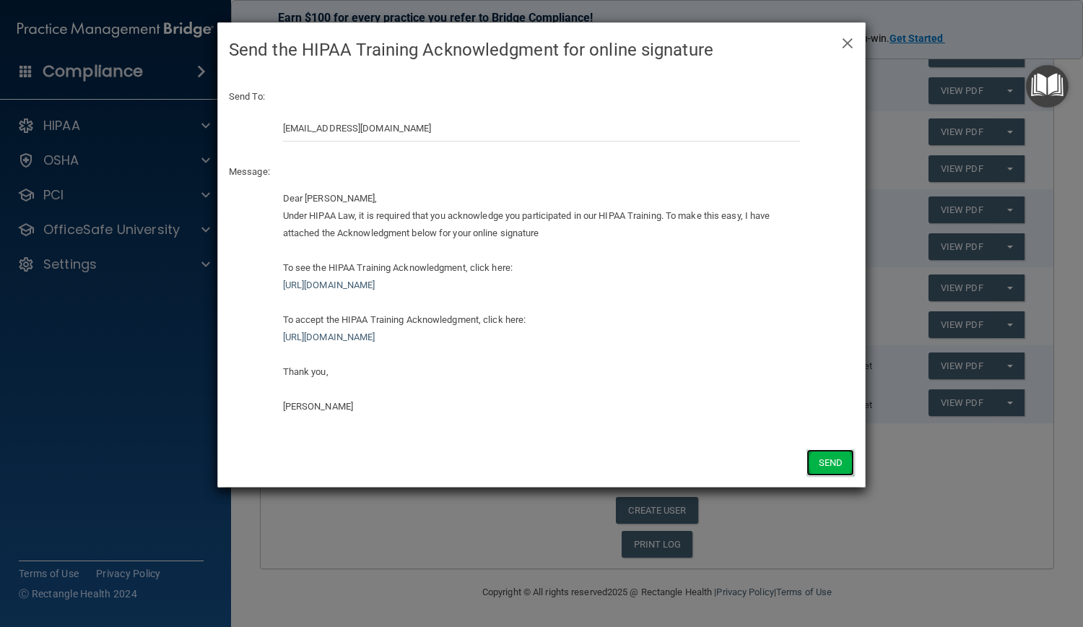
click at [829, 462] on button "Send" at bounding box center [830, 462] width 48 height 27
